Goal: Information Seeking & Learning: Compare options

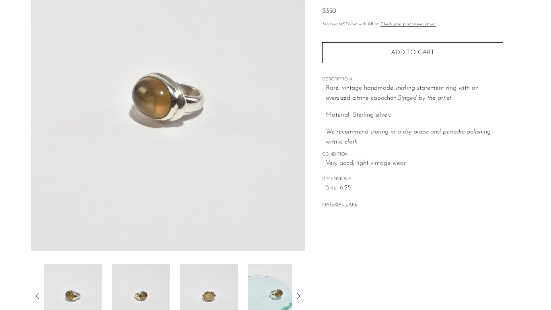
scroll to position [85, 0]
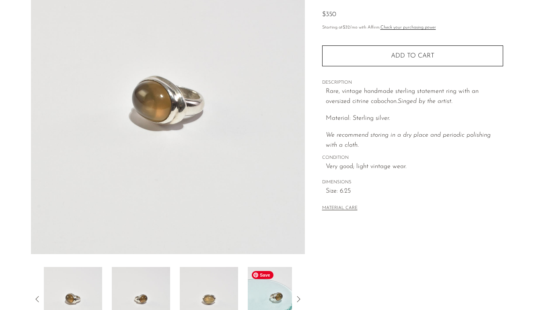
click at [270, 293] on img at bounding box center [277, 299] width 58 height 64
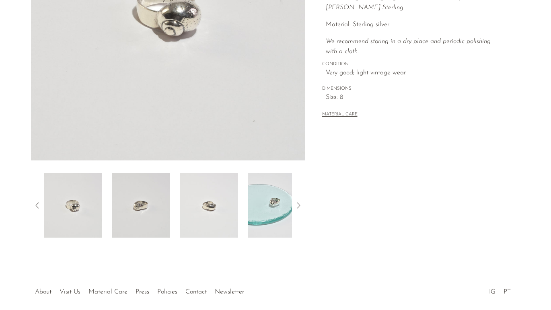
scroll to position [179, 0]
click at [268, 205] on img at bounding box center [277, 205] width 58 height 64
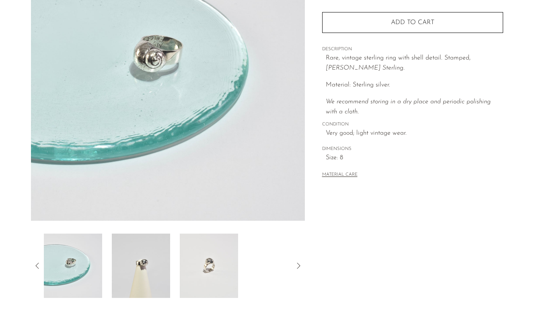
scroll to position [120, 0]
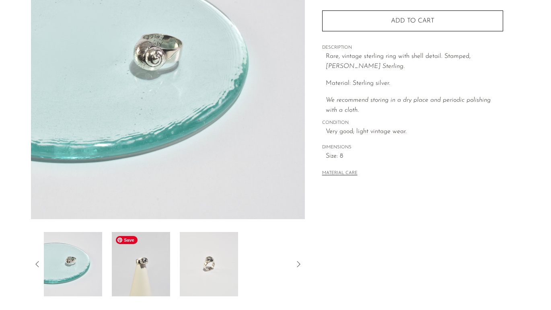
click at [138, 264] on img at bounding box center [141, 264] width 58 height 64
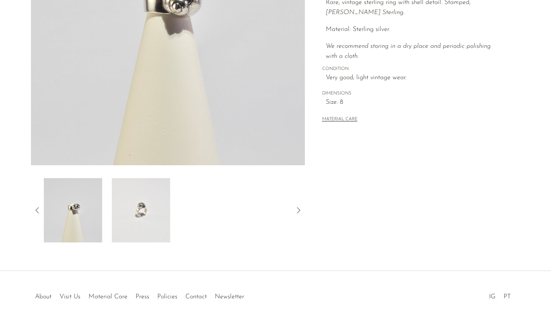
scroll to position [177, 0]
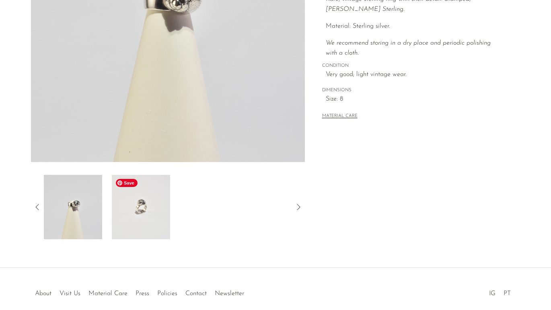
click at [131, 227] on img at bounding box center [141, 207] width 58 height 64
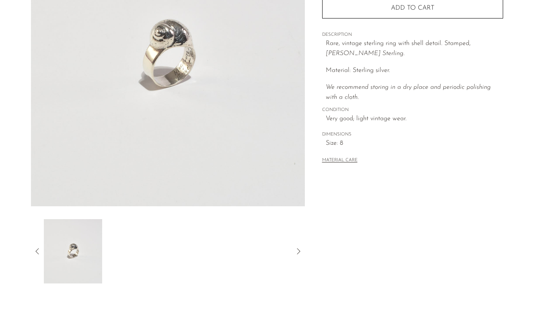
scroll to position [52, 0]
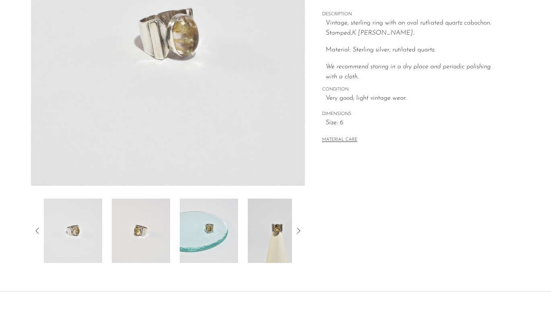
scroll to position [155, 0]
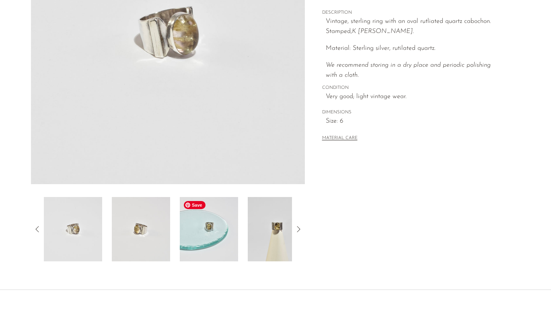
click at [226, 237] on img at bounding box center [209, 229] width 58 height 64
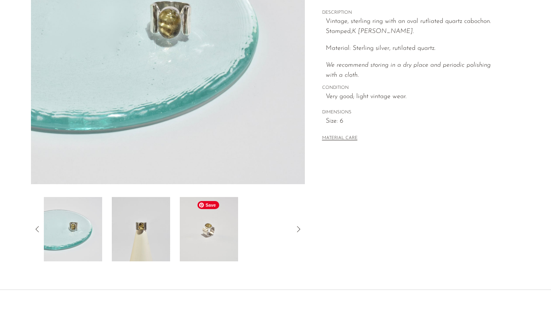
click at [229, 248] on img at bounding box center [209, 229] width 58 height 64
